Goal: Task Accomplishment & Management: Complete application form

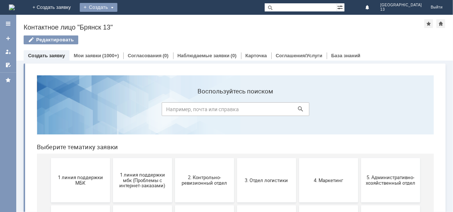
click at [117, 8] on div "Создать" at bounding box center [99, 7] width 38 height 9
click at [137, 23] on link "Заявка" at bounding box center [109, 22] width 56 height 9
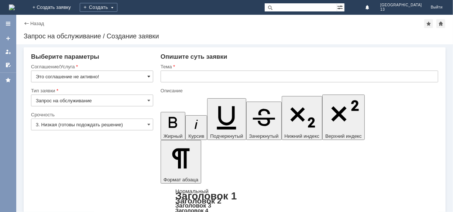
click at [149, 77] on span at bounding box center [148, 76] width 3 height 6
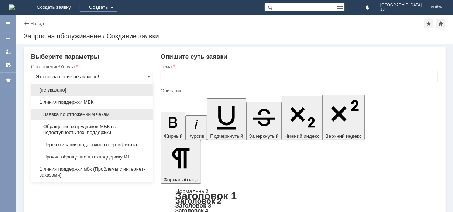
click at [110, 113] on span "Заявка по отложенным чекам" at bounding box center [92, 114] width 112 height 6
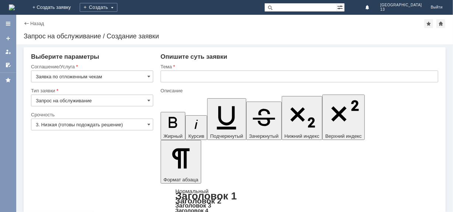
type input "Заявка по отложенным чекам"
click at [180, 73] on input "text" at bounding box center [298, 76] width 277 height 12
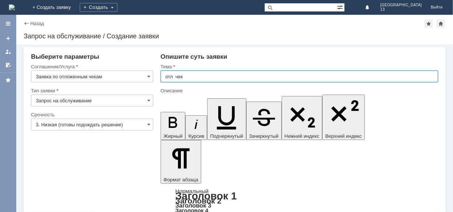
type input "отл чек"
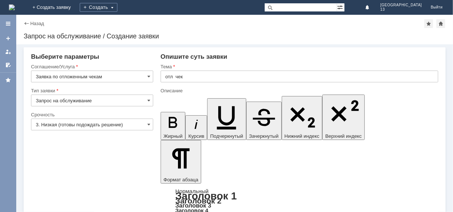
drag, startPoint x: 184, startPoint y: 1908, endPoint x: 178, endPoint y: 1911, distance: 6.8
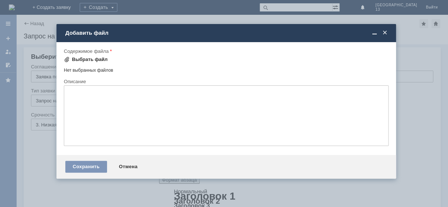
click at [100, 58] on div "Выбрать файл" at bounding box center [90, 59] width 36 height 6
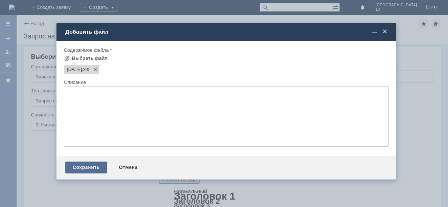
click at [77, 169] on div "Сохранить" at bounding box center [86, 167] width 42 height 12
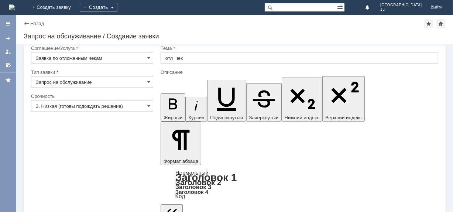
scroll to position [16, 0]
